Goal: Obtain resource: Obtain resource

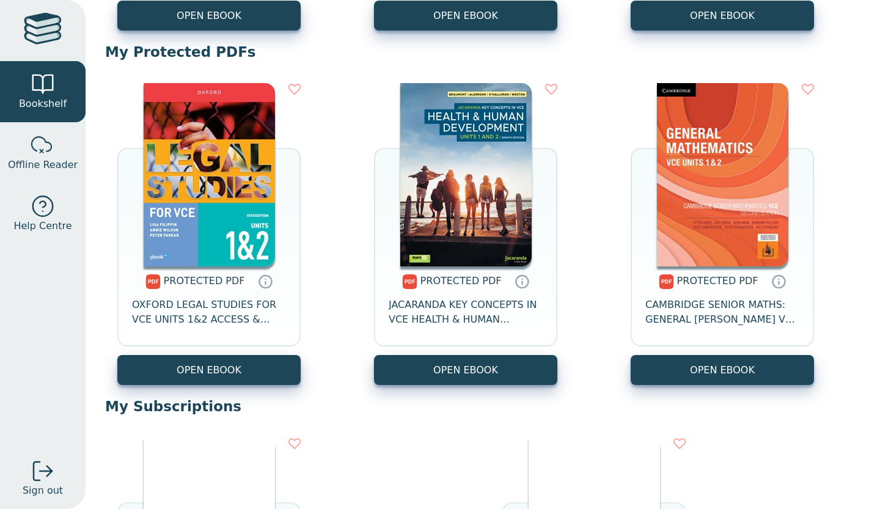
scroll to position [439, 0]
click at [439, 370] on link "OPEN EBOOK" at bounding box center [465, 370] width 183 height 30
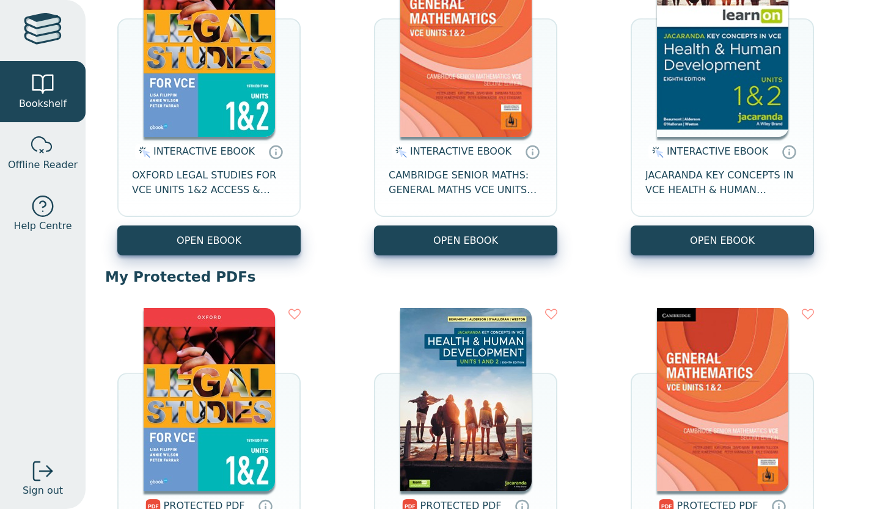
scroll to position [42, 0]
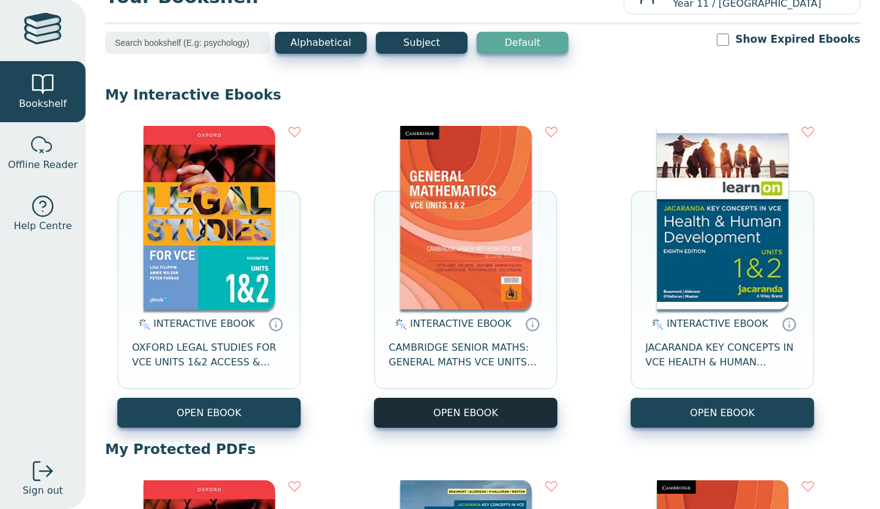
click at [470, 411] on button "OPEN EBOOK" at bounding box center [465, 413] width 183 height 30
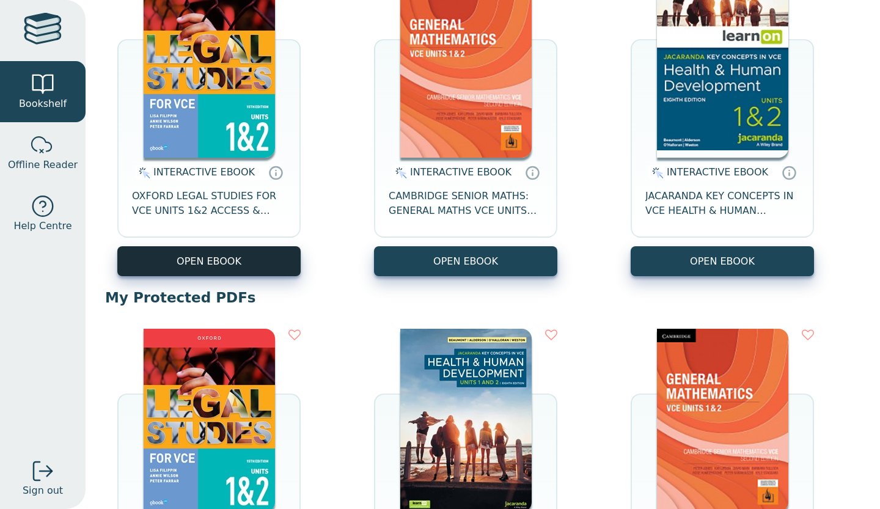
click at [224, 257] on button "OPEN EBOOK" at bounding box center [208, 261] width 183 height 30
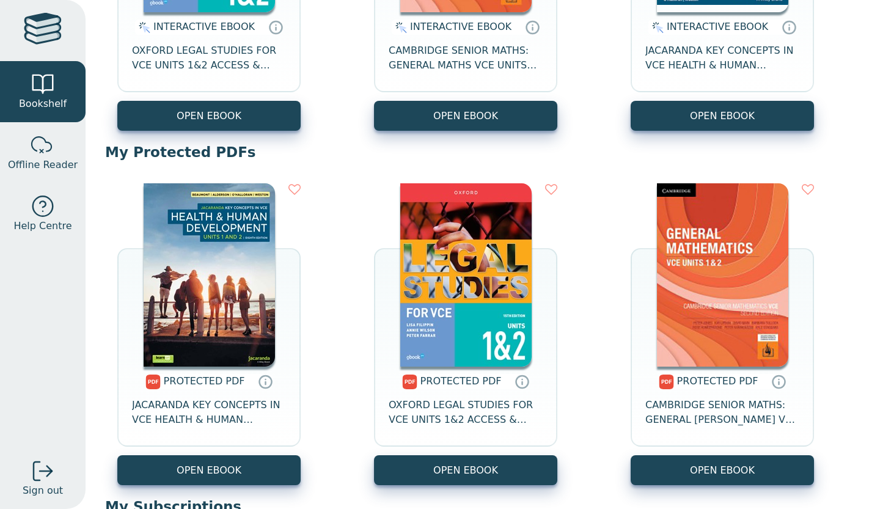
scroll to position [315, 0]
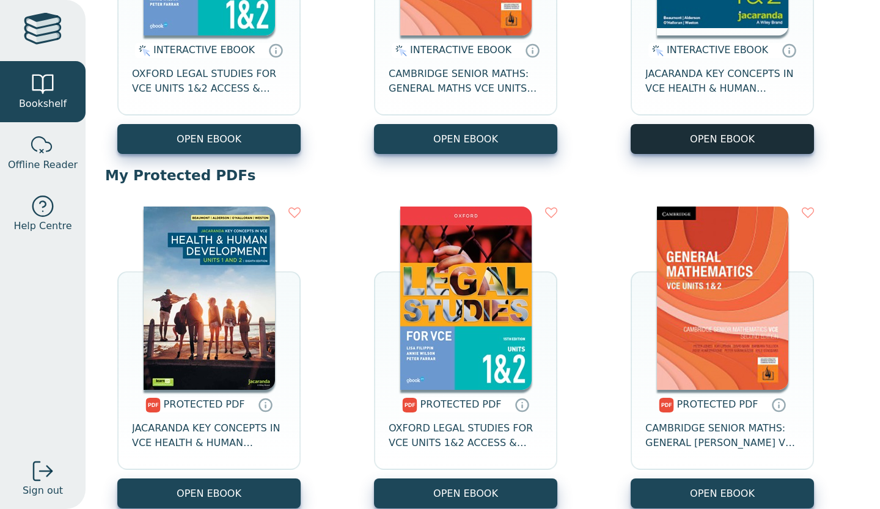
click at [710, 140] on button "OPEN EBOOK" at bounding box center [721, 139] width 183 height 30
